Goal: Navigation & Orientation: Find specific page/section

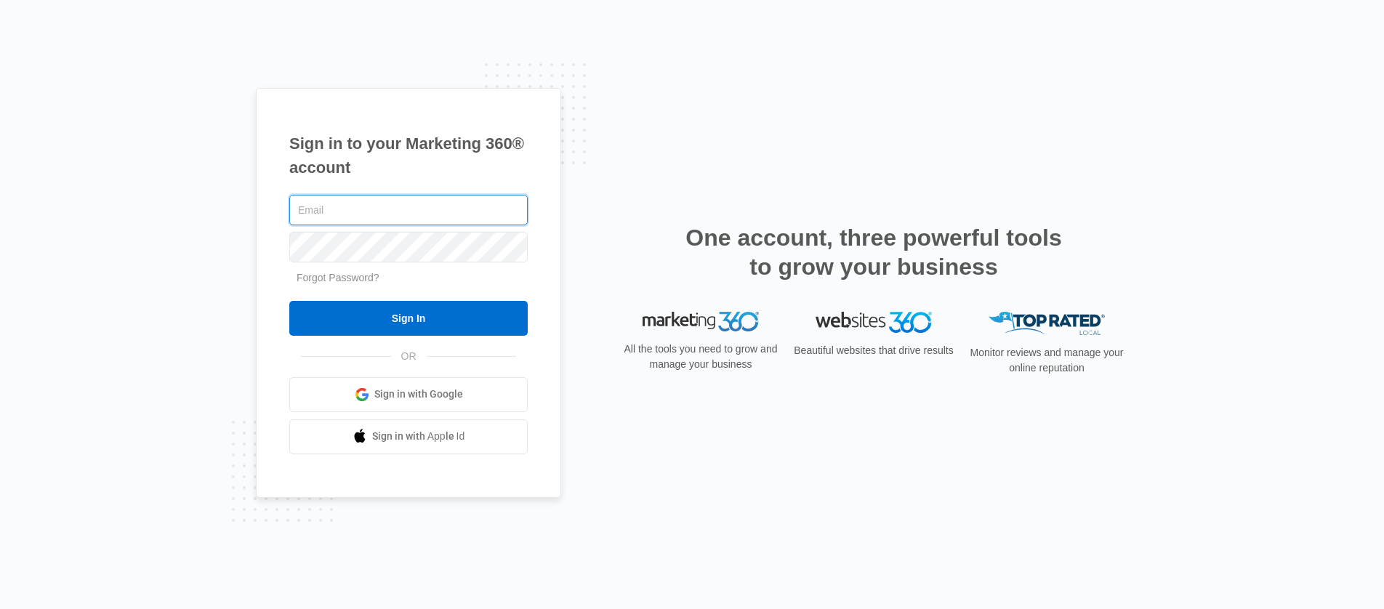
click at [417, 225] on input "text" at bounding box center [408, 210] width 238 height 31
type input "[PERSON_NAME][EMAIL_ADDRESS][PERSON_NAME][DOMAIN_NAME]"
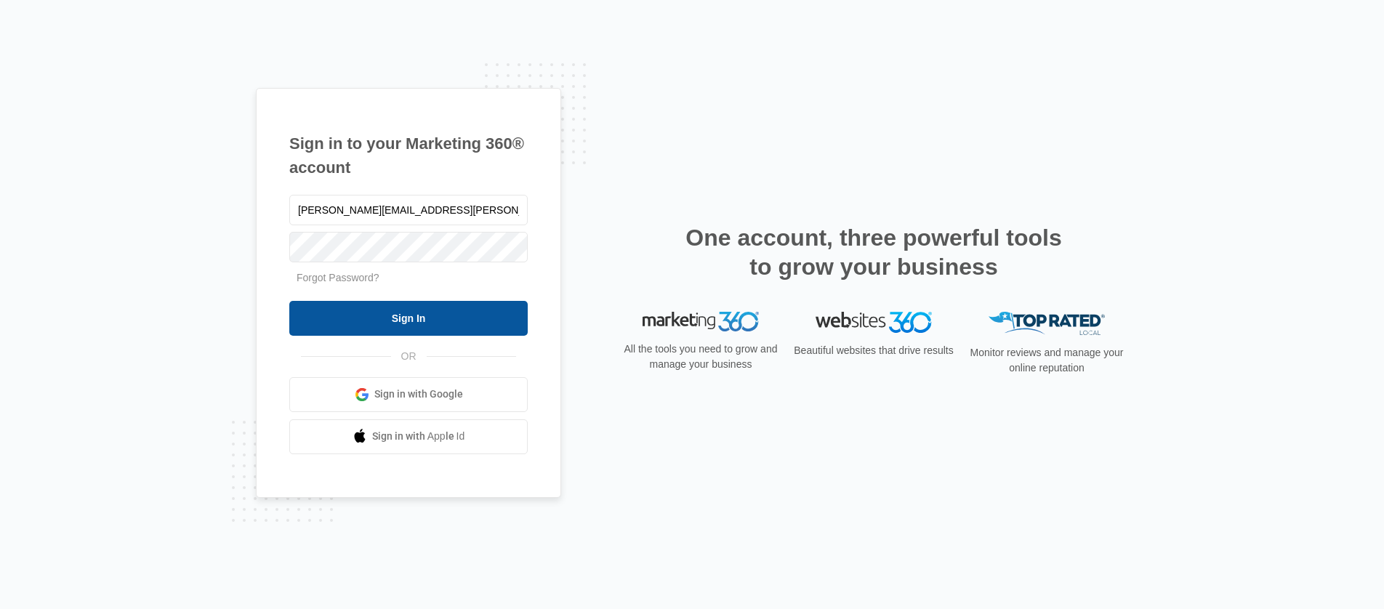
click at [430, 321] on input "Sign In" at bounding box center [408, 318] width 238 height 35
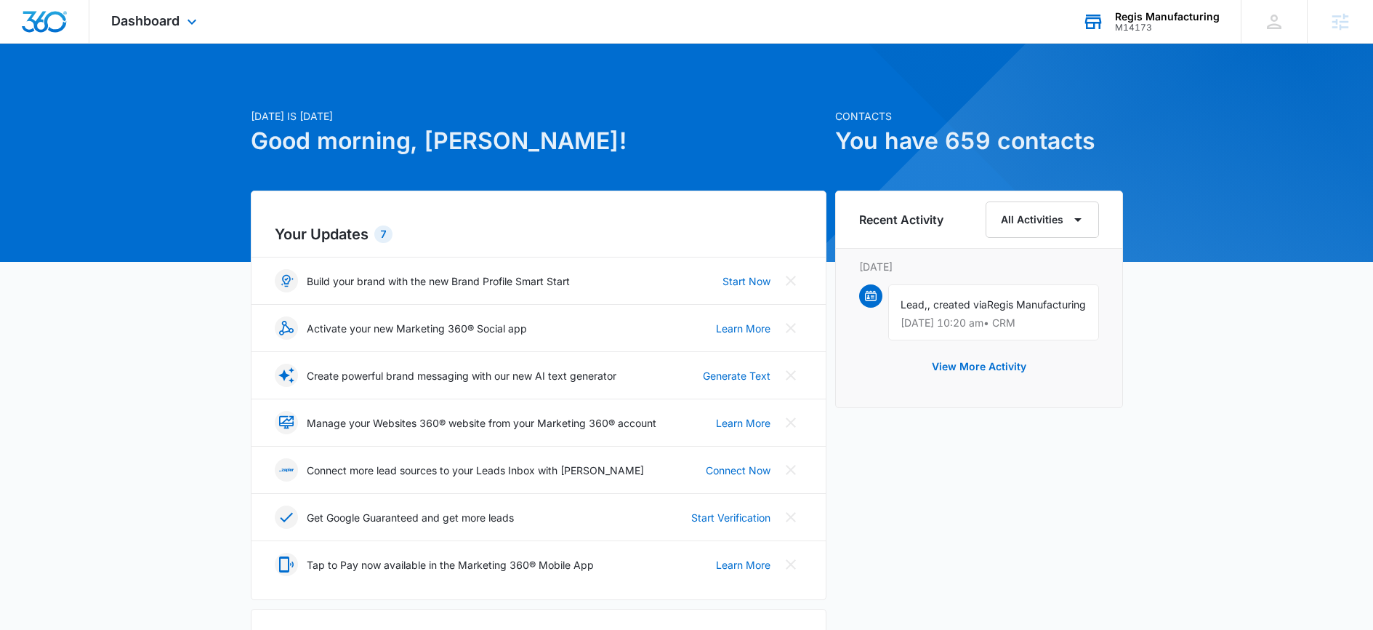
click at [1178, 26] on div "M14173" at bounding box center [1167, 28] width 105 height 10
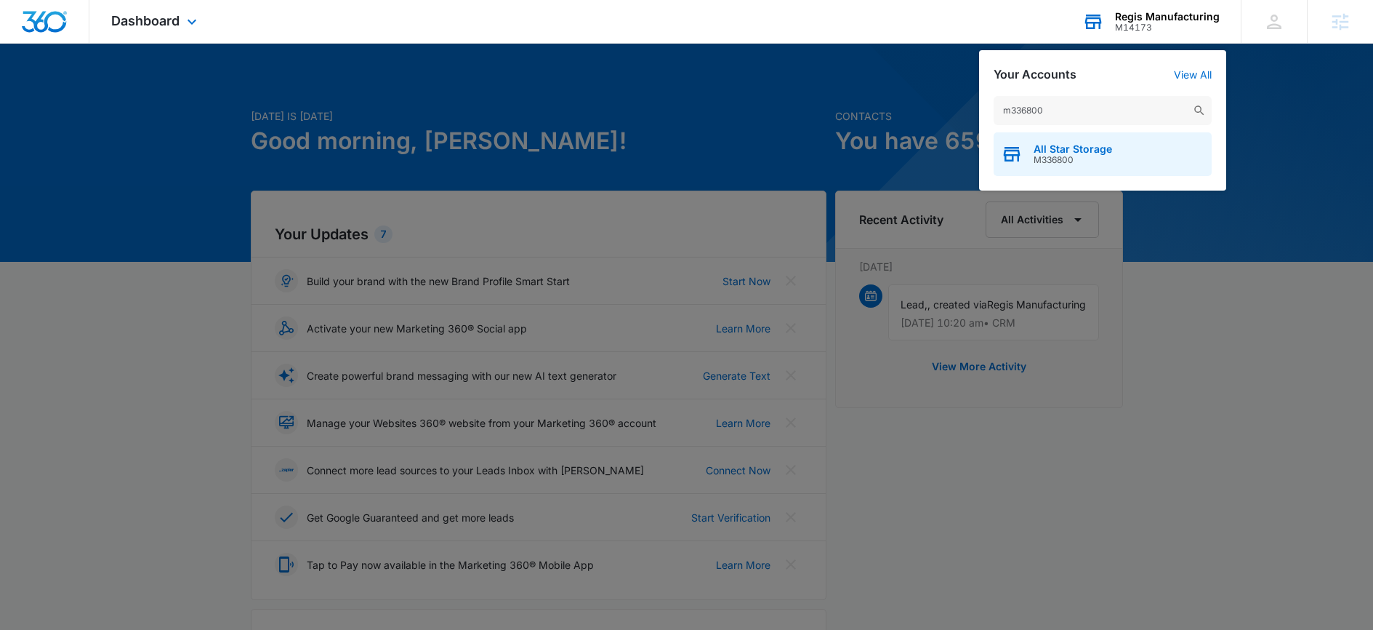
type input "m336800"
click at [1069, 145] on span "All Star Storage" at bounding box center [1073, 149] width 79 height 12
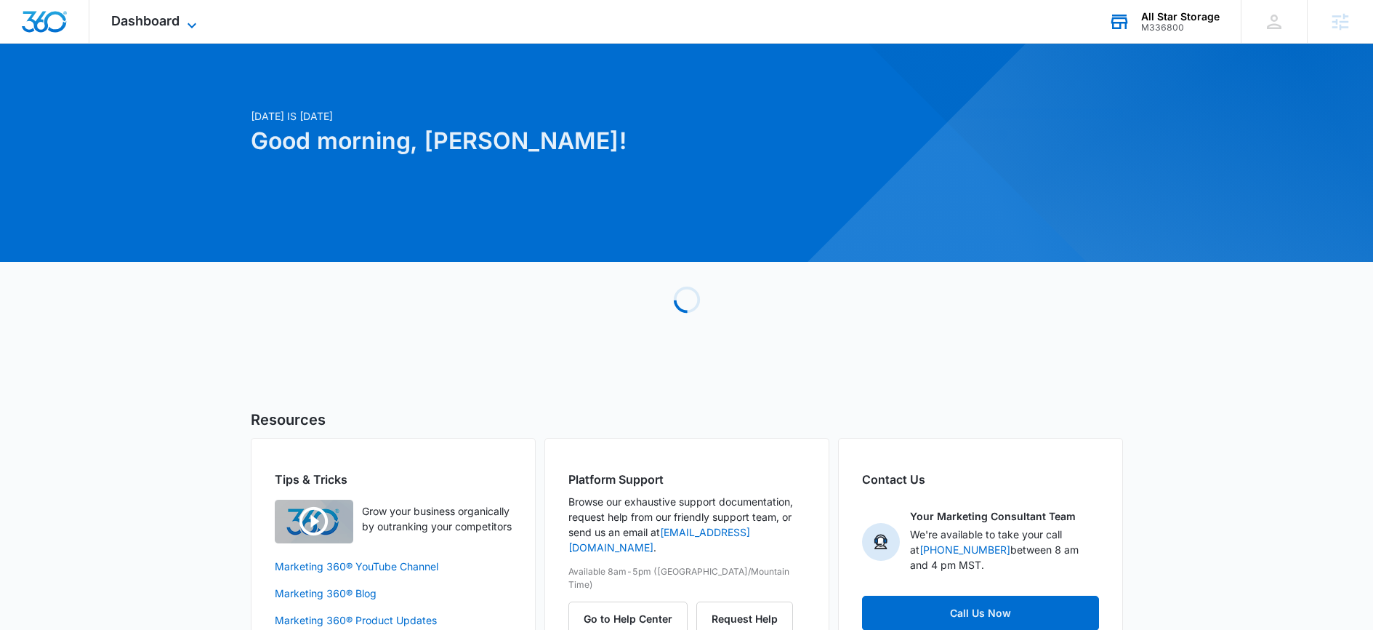
click at [145, 21] on span "Dashboard" at bounding box center [145, 20] width 68 height 15
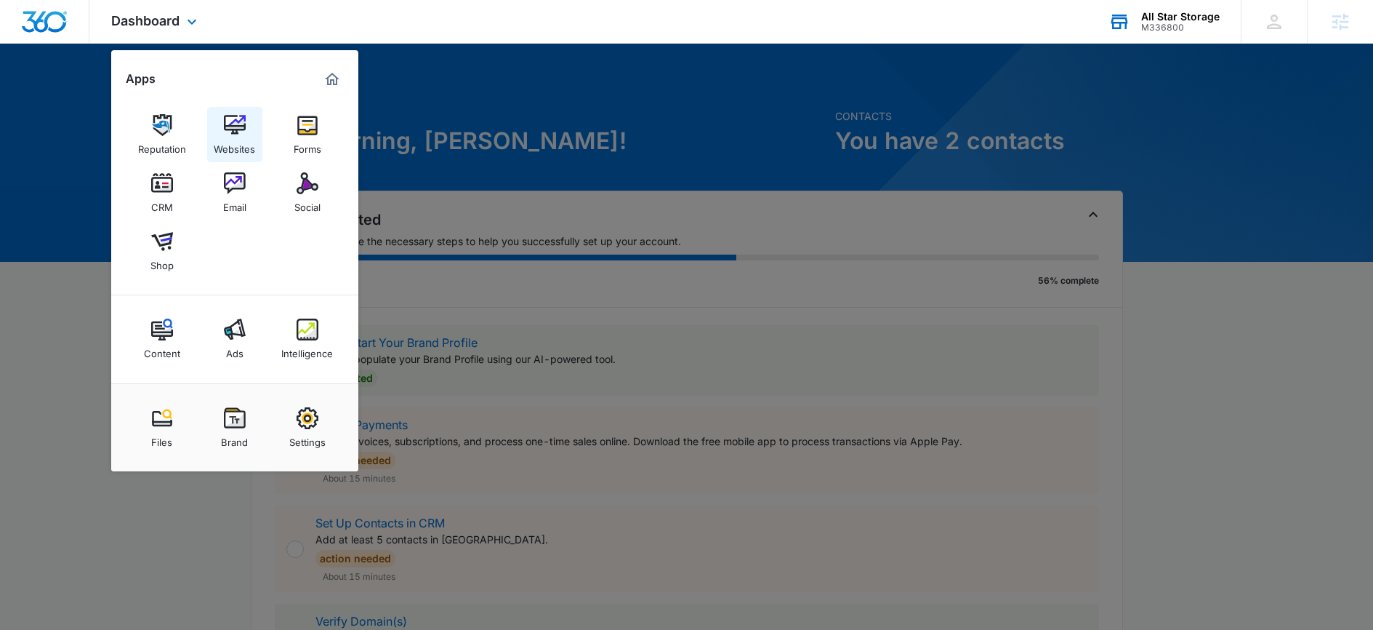
click at [228, 114] on img at bounding box center [235, 125] width 22 height 22
